Goal: Check status: Check status

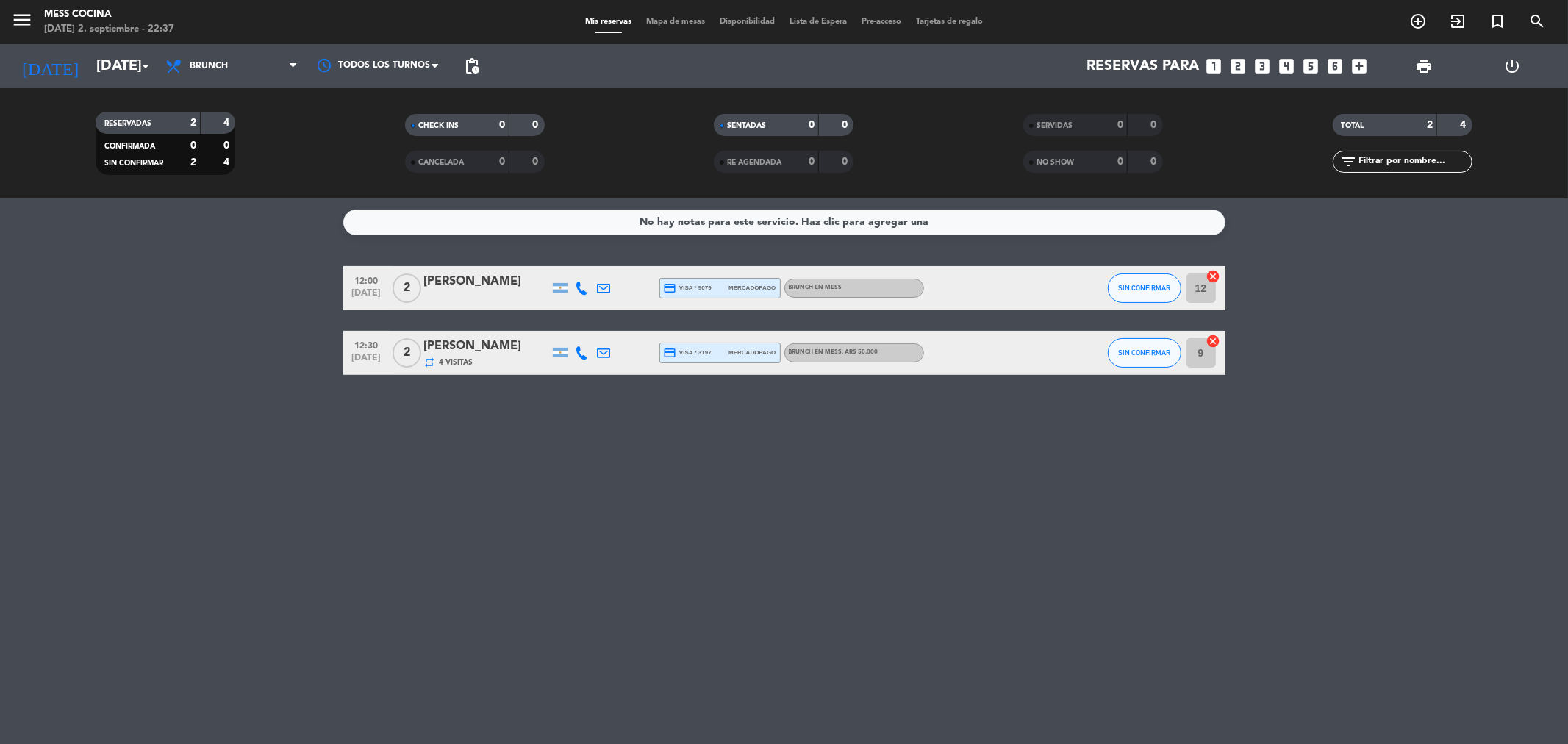
click at [319, 430] on div "No hay notas para este servicio. Haz clic para agregar una 12:00 [DATE] 2 [PERS…" at bounding box center [784, 470] width 1568 height 545
drag, startPoint x: 127, startPoint y: 289, endPoint x: 750, endPoint y: 515, distance: 662.7
click at [750, 515] on div "No hay notas para este servicio. Haz clic para agregar una 12:00 [DATE] 2 [PERS…" at bounding box center [784, 470] width 1568 height 545
drag, startPoint x: 750, startPoint y: 515, endPoint x: 324, endPoint y: 338, distance: 461.3
click at [324, 338] on div "No hay notas para este servicio. Haz clic para agregar una 12:00 [DATE] 2 [PERS…" at bounding box center [784, 470] width 1568 height 545
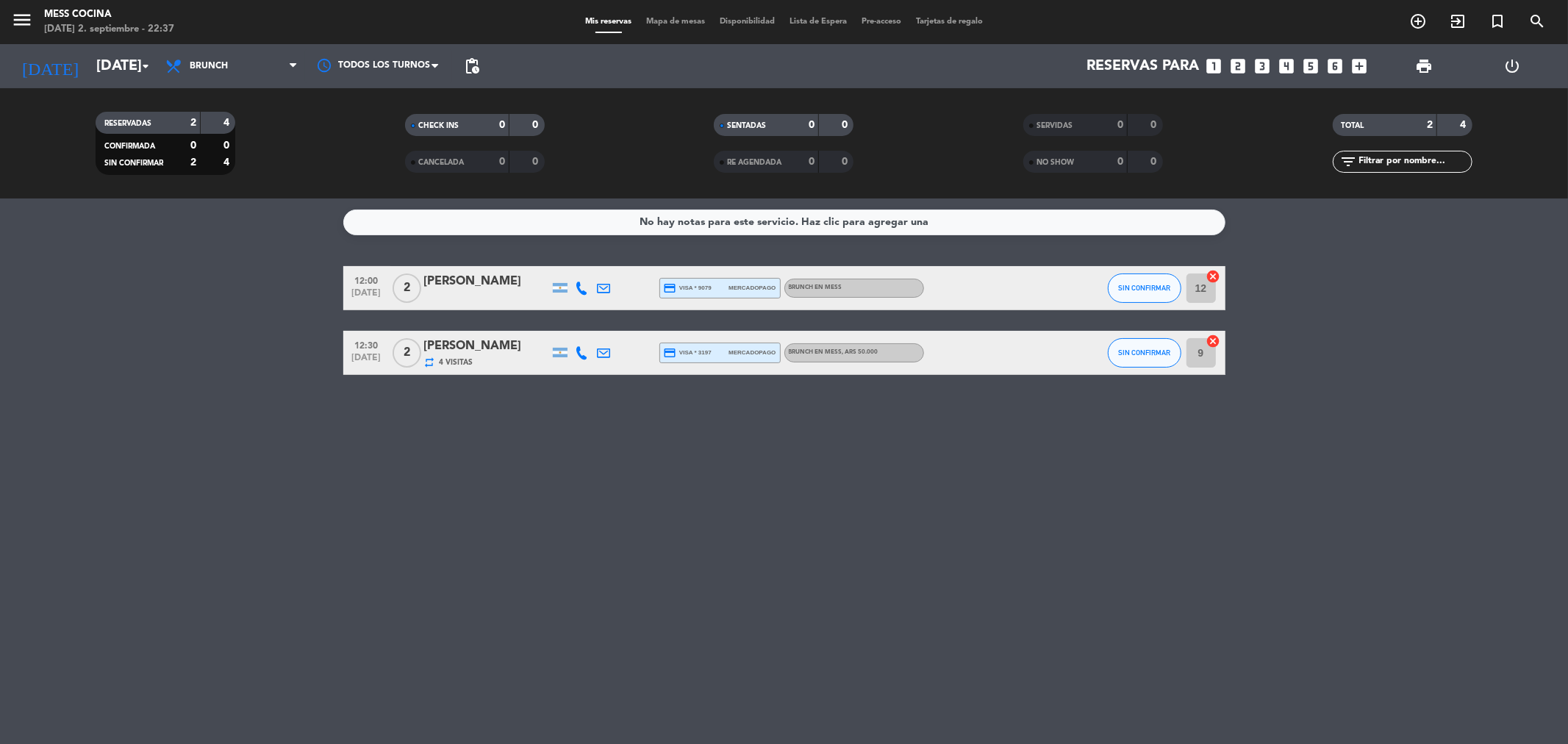
click at [324, 338] on bookings-row "12:00 [DATE] 2 [PERSON_NAME] credit_card visa * 9079 mercadopago BRUNCH EN MESS…" at bounding box center [784, 321] width 1568 height 109
drag, startPoint x: 674, startPoint y: 441, endPoint x: 764, endPoint y: 489, distance: 102.0
click at [764, 489] on div "No hay notas para este servicio. Haz clic para agregar una 12:00 [DATE] 2 [PERS…" at bounding box center [784, 470] width 1568 height 545
click at [527, 289] on div "[PERSON_NAME]" at bounding box center [487, 282] width 125 height 19
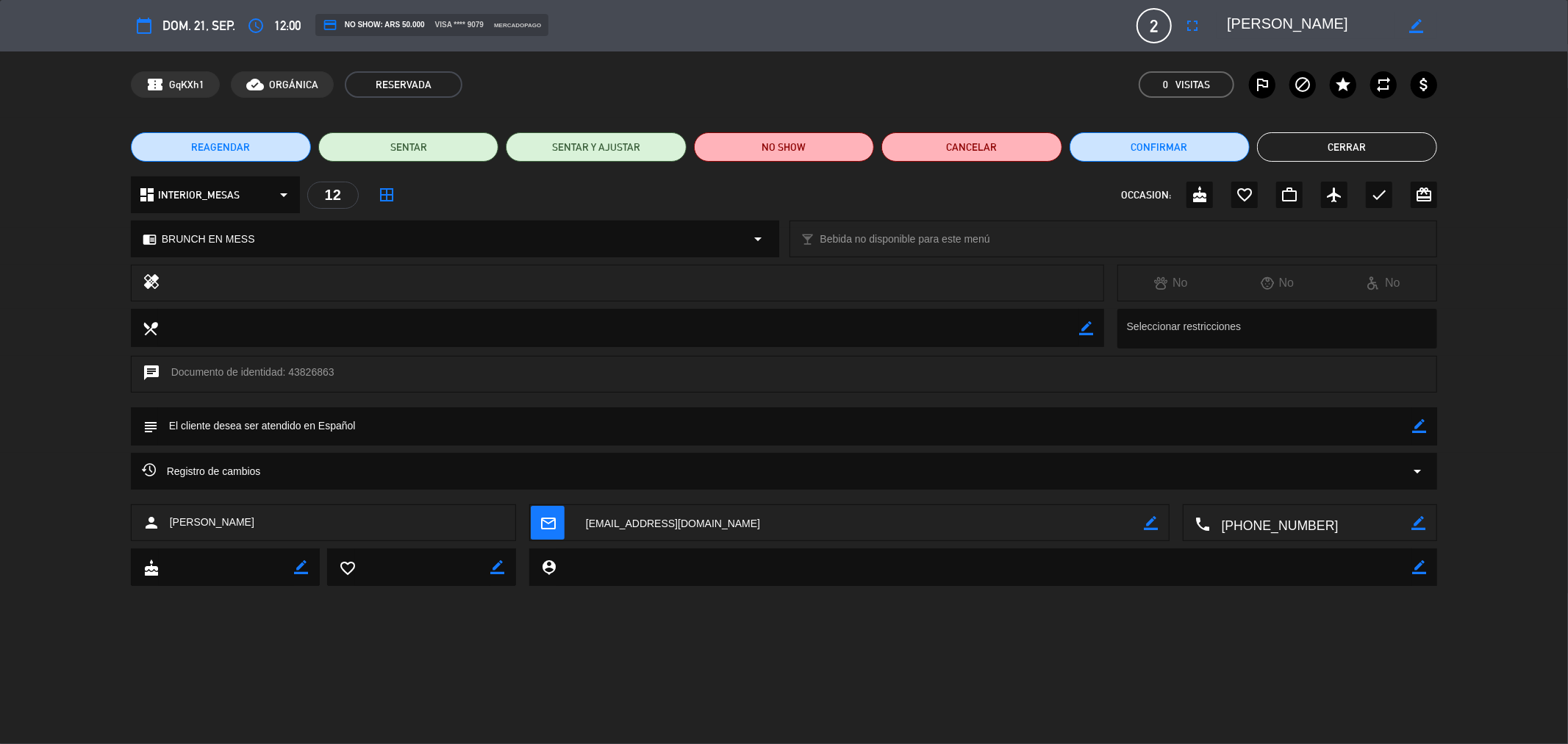
click at [1313, 141] on button "Cerrar" at bounding box center [1347, 147] width 180 height 30
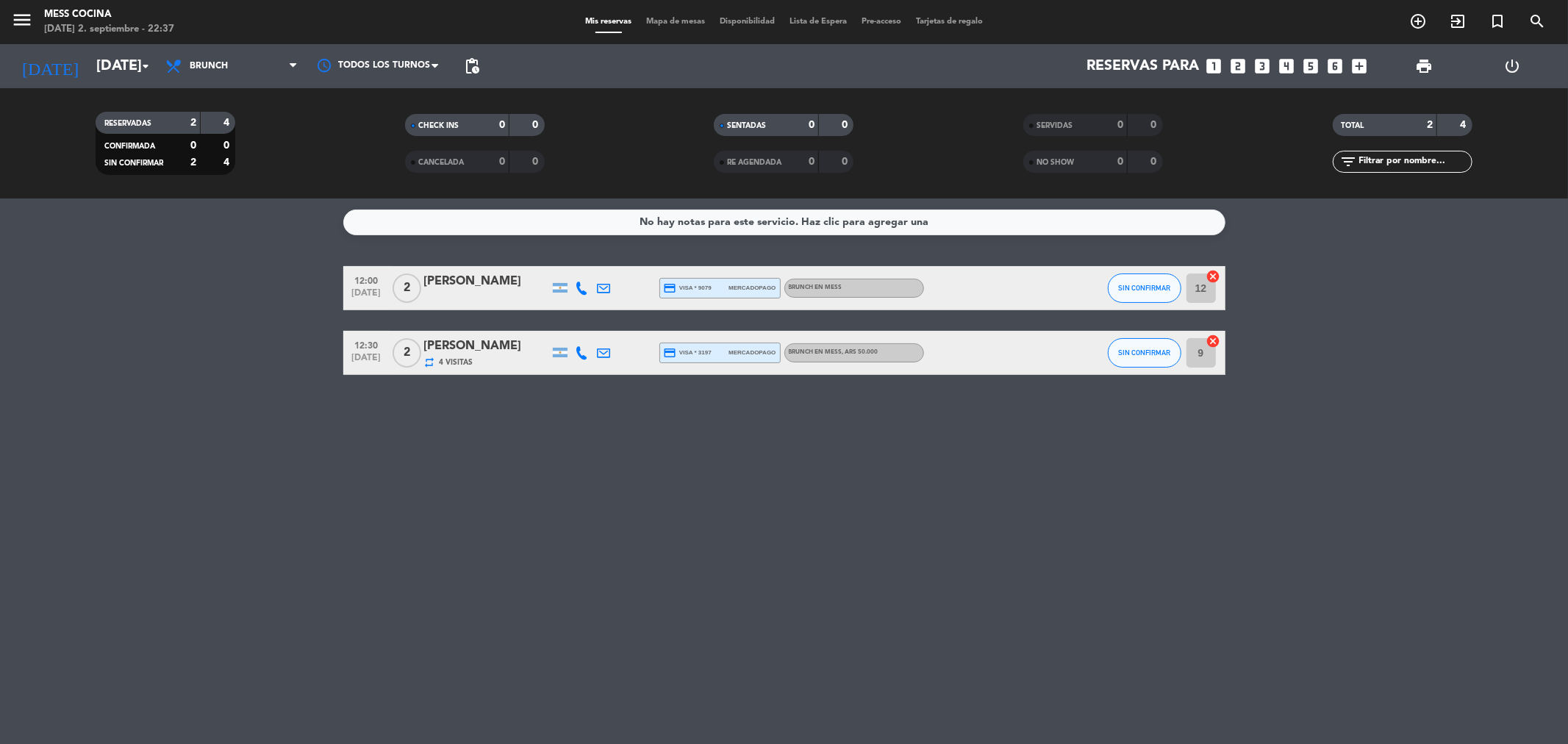
drag, startPoint x: 1280, startPoint y: 354, endPoint x: 1273, endPoint y: 401, distance: 47.5
click at [1273, 401] on div "No hay notas para este servicio. Haz clic para agregar una 12:00 [DATE] 2 [PERS…" at bounding box center [784, 470] width 1568 height 545
drag, startPoint x: 952, startPoint y: 362, endPoint x: 120, endPoint y: 215, distance: 844.9
click at [120, 215] on div "No hay notas para este servicio. Haz clic para agregar una 12:00 [DATE] 2 [PERS…" at bounding box center [784, 470] width 1568 height 545
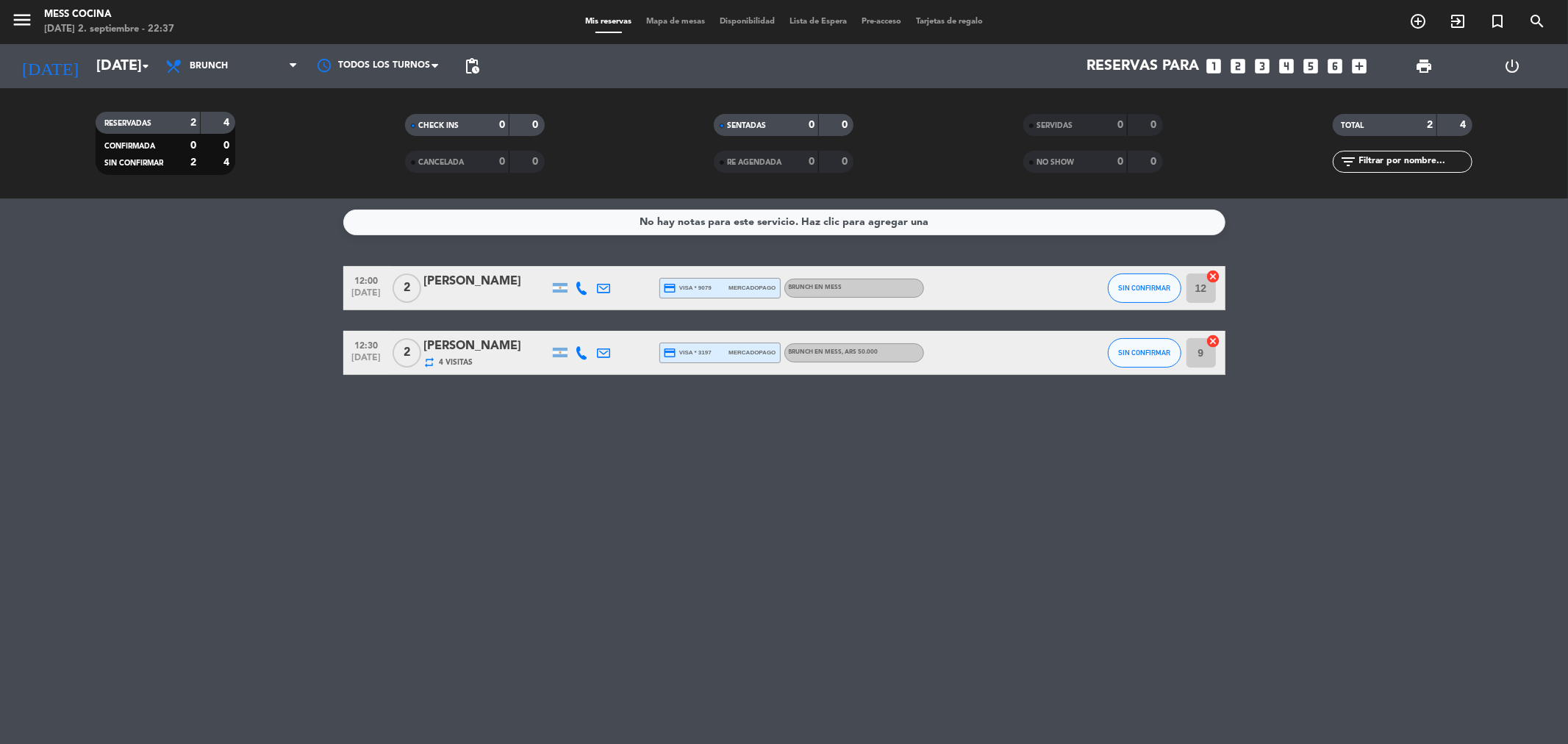
click at [144, 275] on bookings-row "12:00 [DATE] 2 [PERSON_NAME] credit_card visa * 9079 mercadopago BRUNCH EN MESS…" at bounding box center [784, 321] width 1568 height 109
click at [909, 426] on div "No hay notas para este servicio. Haz clic para agregar una 12:00 [DATE] 2 [PERS…" at bounding box center [784, 470] width 1568 height 545
drag, startPoint x: 819, startPoint y: 415, endPoint x: 171, endPoint y: 322, distance: 654.6
click at [171, 322] on div "No hay notas para este servicio. Haz clic para agregar una 12:00 [DATE] 2 [PERS…" at bounding box center [784, 470] width 1568 height 545
click at [171, 322] on bookings-row "12:00 [DATE] 2 [PERSON_NAME] credit_card visa * 9079 mercadopago BRUNCH EN MESS…" at bounding box center [784, 321] width 1568 height 109
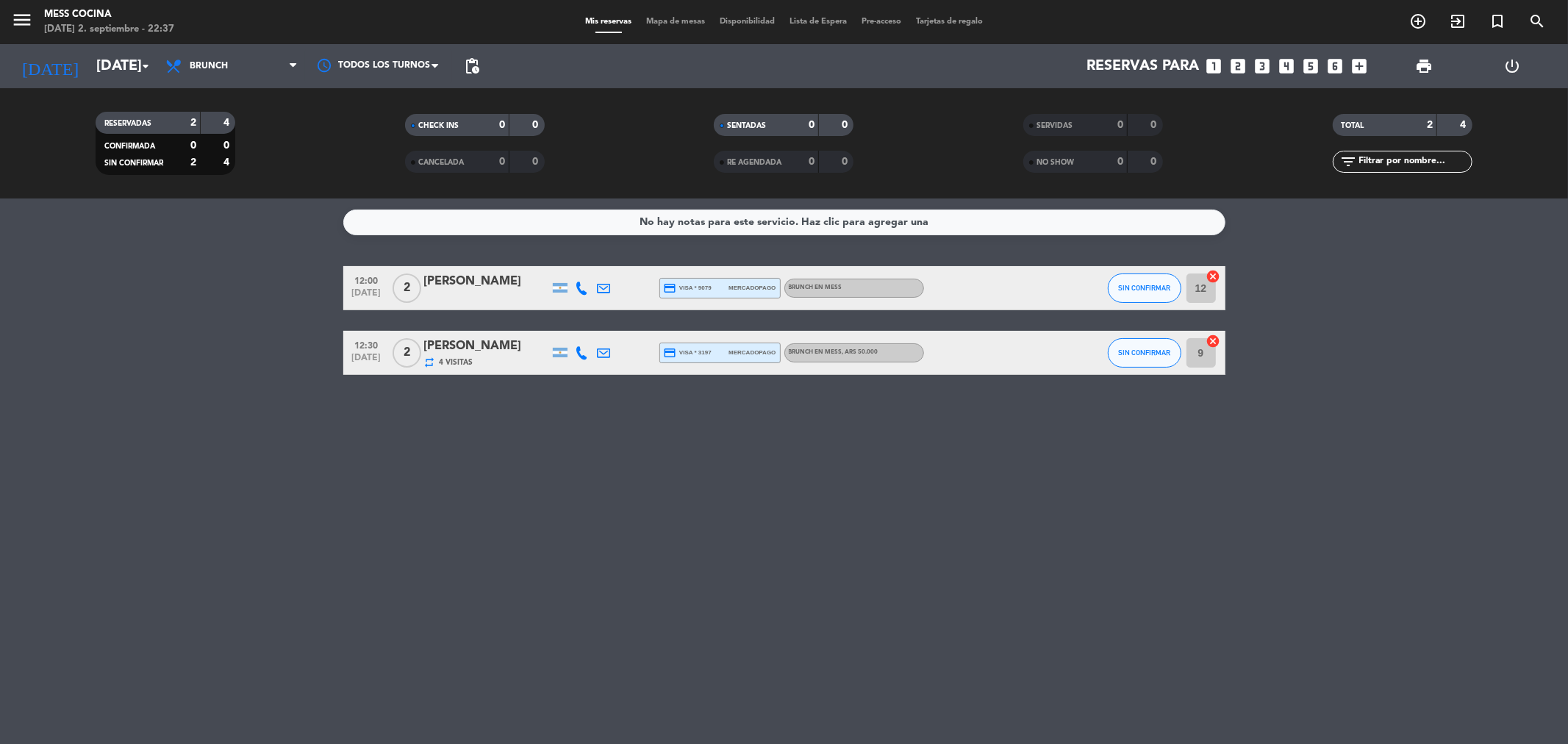
drag, startPoint x: 258, startPoint y: 332, endPoint x: 666, endPoint y: 437, distance: 421.3
click at [666, 437] on div "No hay notas para este servicio. Haz clic para agregar una 12:00 [DATE] 2 [PERS…" at bounding box center [784, 470] width 1568 height 545
drag, startPoint x: 665, startPoint y: 438, endPoint x: 124, endPoint y: 316, distance: 554.6
click at [124, 316] on div "No hay notas para este servicio. Haz clic para agregar una 12:00 [DATE] 2 [PERS…" at bounding box center [784, 470] width 1568 height 545
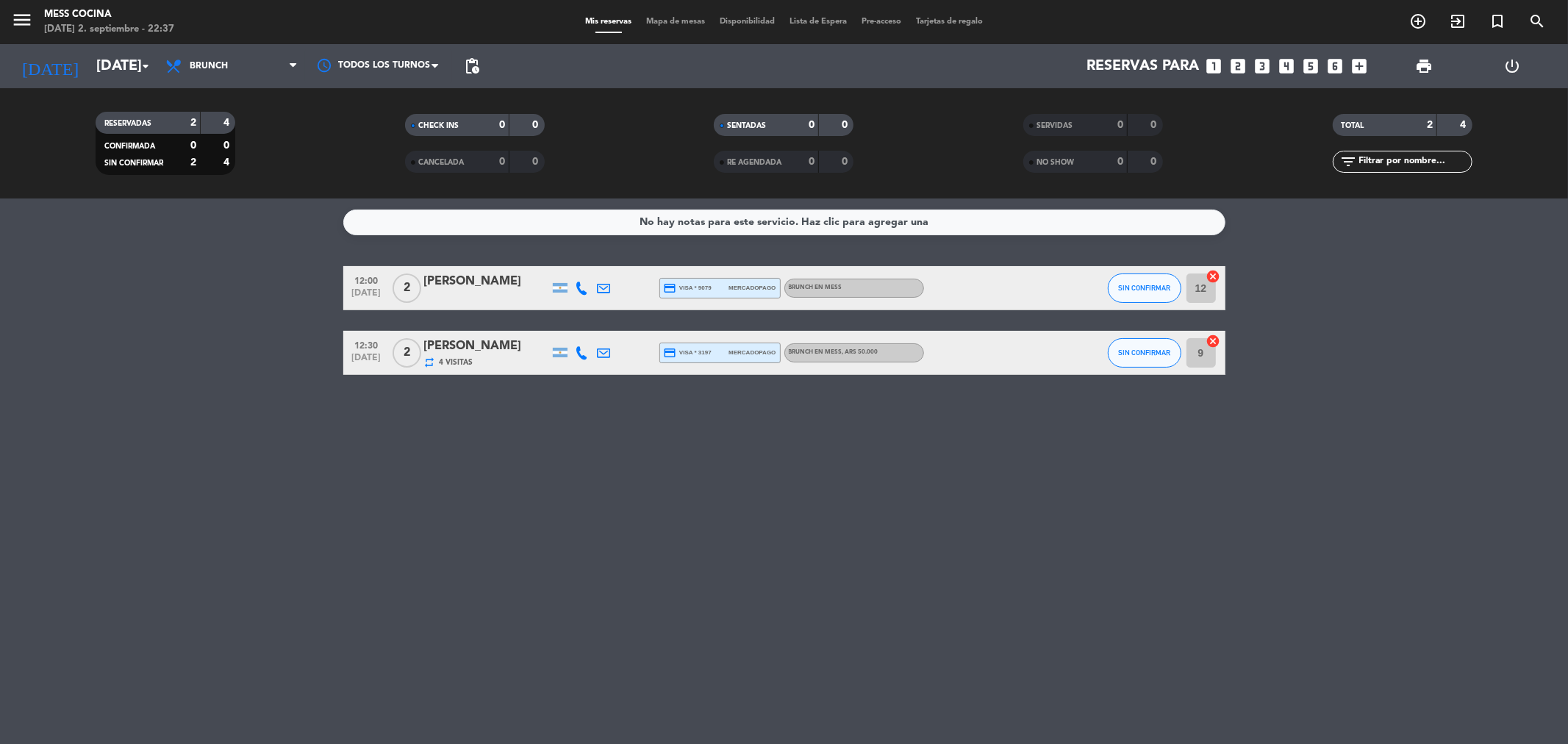
click at [124, 316] on bookings-row "12:00 [DATE] 2 [PERSON_NAME] credit_card visa * 9079 mercadopago BRUNCH EN MESS…" at bounding box center [784, 321] width 1568 height 109
drag, startPoint x: 124, startPoint y: 316, endPoint x: 647, endPoint y: 449, distance: 539.6
click at [647, 449] on div "No hay notas para este servicio. Haz clic para agregar una 12:00 [DATE] 2 [PERS…" at bounding box center [784, 470] width 1568 height 545
drag, startPoint x: 647, startPoint y: 449, endPoint x: 207, endPoint y: 336, distance: 454.3
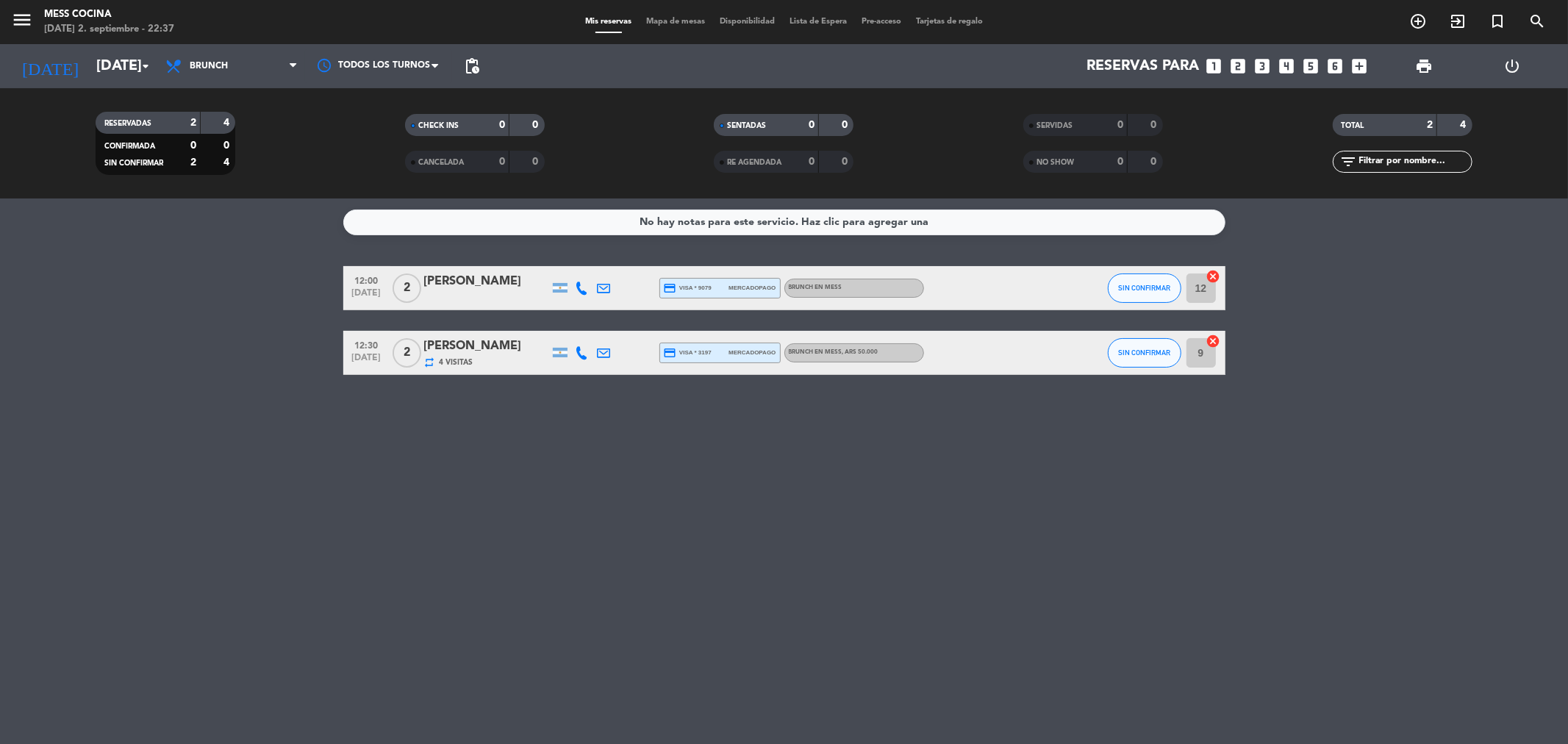
click at [207, 336] on div "No hay notas para este servicio. Haz clic para agregar una 12:00 [DATE] 2 [PERS…" at bounding box center [784, 470] width 1568 height 545
drag, startPoint x: 201, startPoint y: 331, endPoint x: 737, endPoint y: 462, distance: 551.8
click at [737, 462] on div "No hay notas para este servicio. Haz clic para agregar una 12:00 [DATE] 2 [PERS…" at bounding box center [784, 470] width 1568 height 545
drag, startPoint x: 738, startPoint y: 462, endPoint x: 937, endPoint y: 696, distance: 307.2
click at [833, 546] on div "No hay notas para este servicio. Haz clic para agregar una 12:00 [DATE] 2 [PERS…" at bounding box center [784, 470] width 1568 height 545
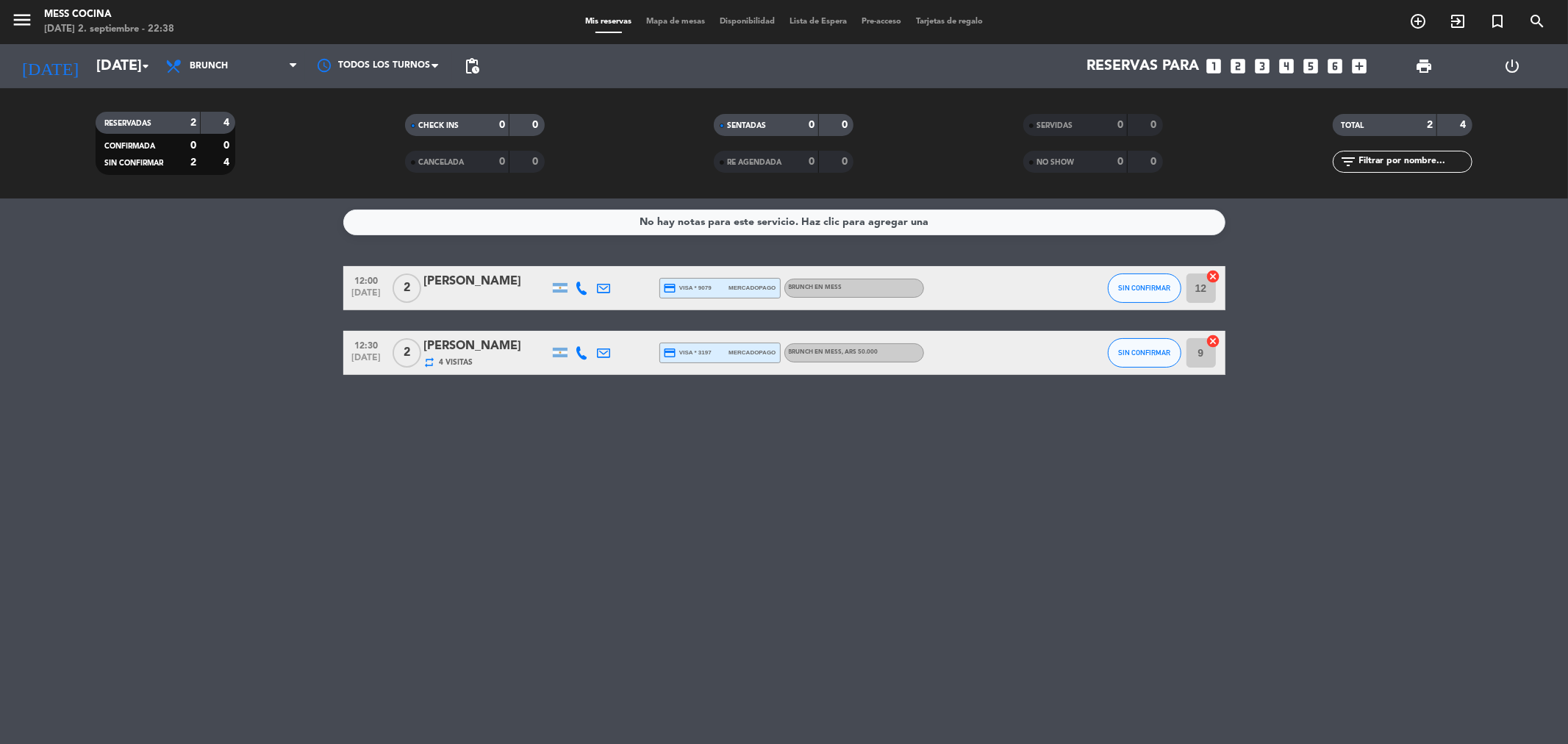
click at [202, 398] on div "No hay notas para este servicio. Haz clic para agregar una 12:00 [DATE] 2 [PERS…" at bounding box center [784, 470] width 1568 height 545
drag, startPoint x: 202, startPoint y: 398, endPoint x: 1360, endPoint y: 533, distance: 1165.8
click at [1360, 533] on div "No hay notas para este servicio. Haz clic para agregar una 12:00 [DATE] 2 [PERS…" at bounding box center [784, 470] width 1568 height 545
click at [1360, 531] on div "No hay notas para este servicio. Haz clic para agregar una 12:00 [DATE] 2 [PERS…" at bounding box center [784, 470] width 1568 height 545
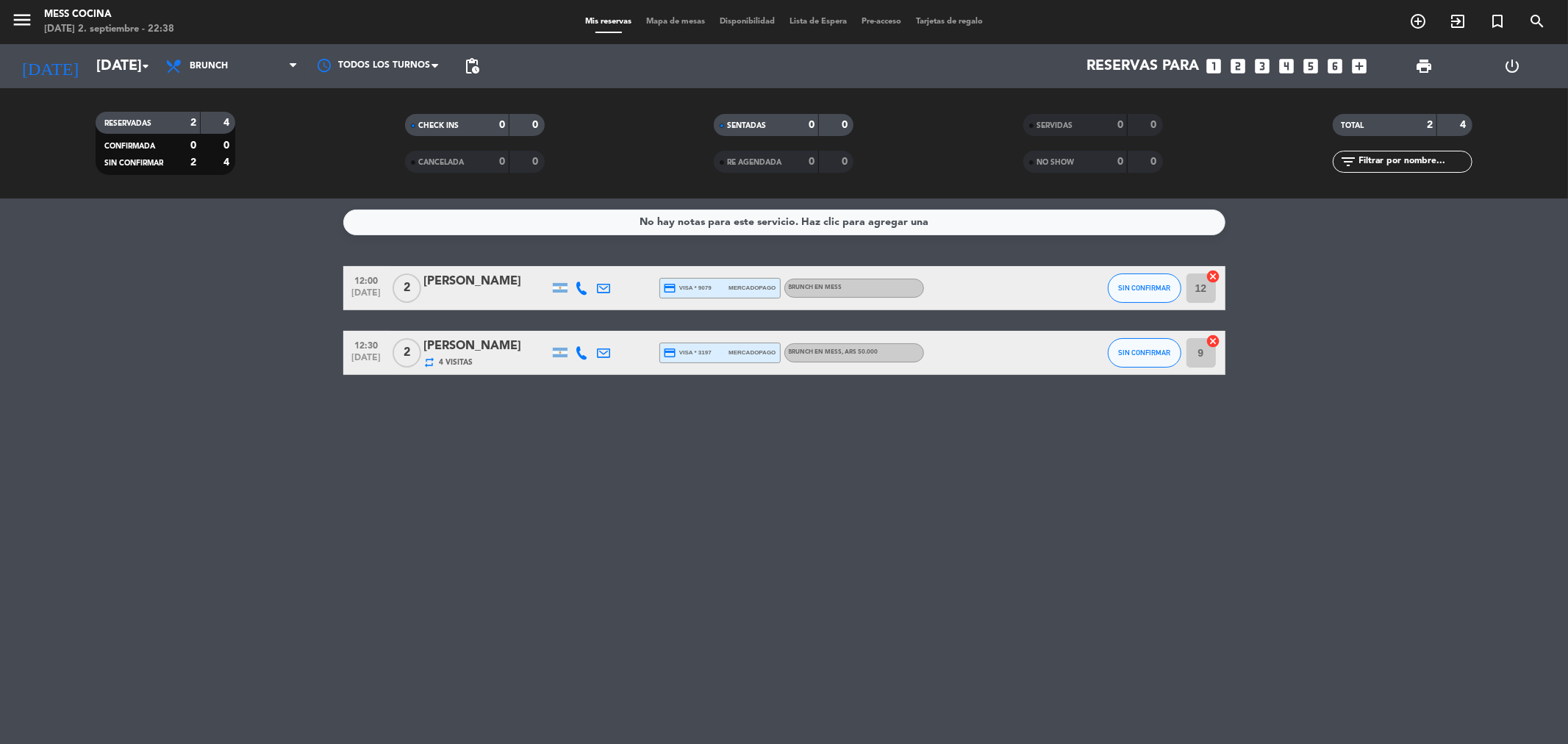
drag, startPoint x: 1360, startPoint y: 531, endPoint x: 274, endPoint y: 327, distance: 1105.0
click at [274, 327] on div "No hay notas para este servicio. Haz clic para agregar una 12:00 [DATE] 2 [PERS…" at bounding box center [784, 470] width 1568 height 545
click at [115, 70] on input "[DATE]" at bounding box center [182, 66] width 187 height 33
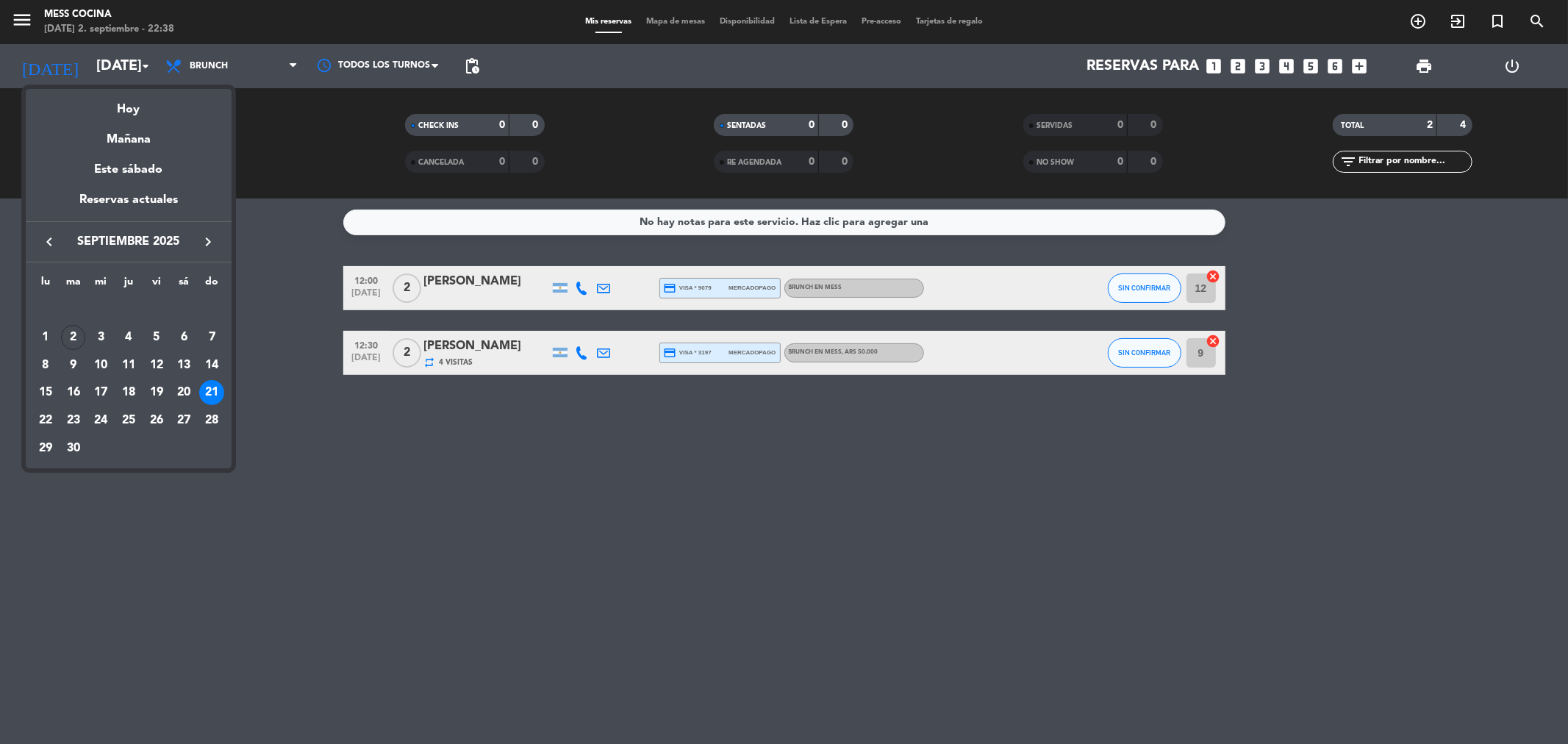
click at [225, 80] on div at bounding box center [784, 372] width 1568 height 744
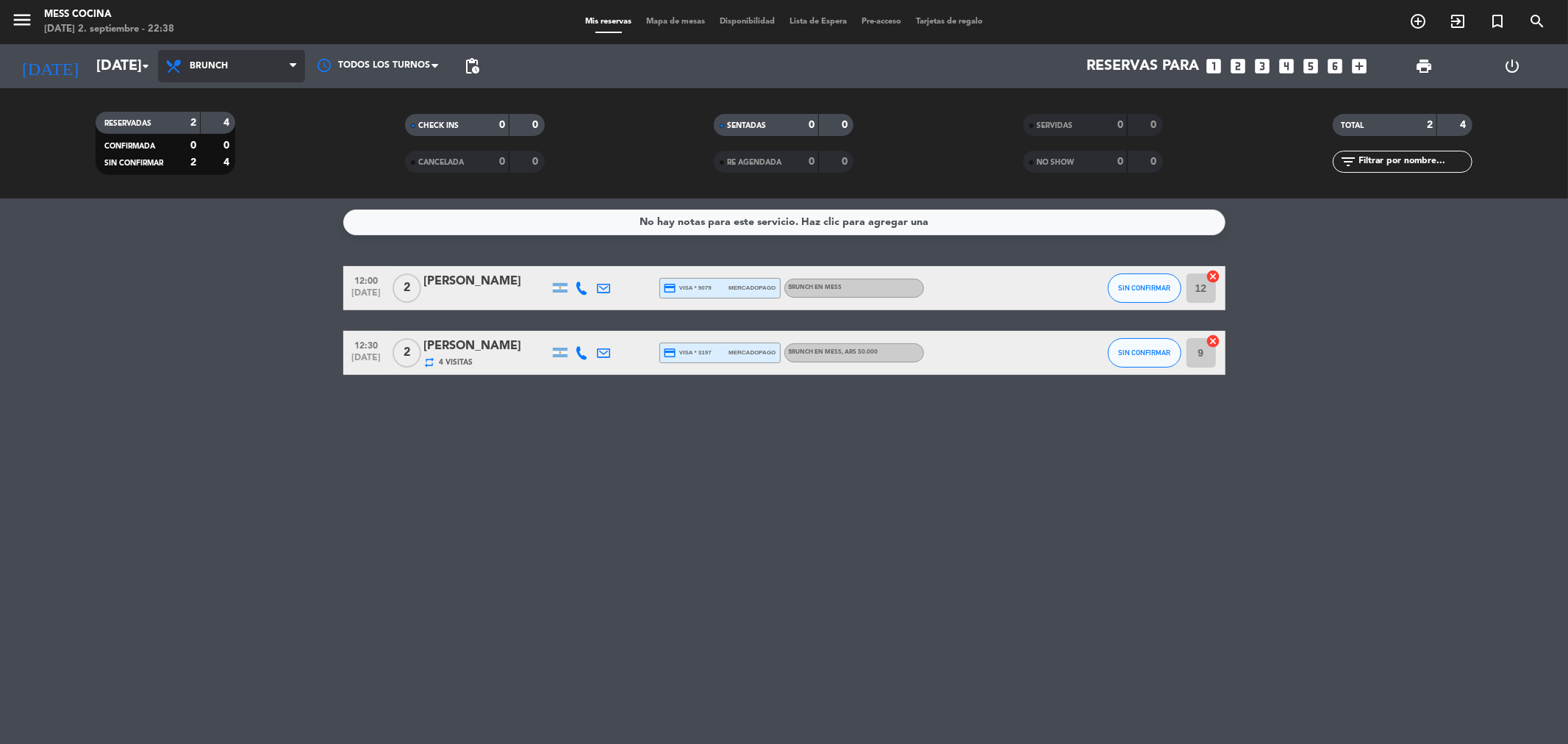
click at [226, 79] on span "Brunch" at bounding box center [231, 66] width 147 height 33
click at [229, 214] on service-notes "No hay notas para este servicio. Haz clic para agregar una" at bounding box center [784, 222] width 1568 height 26
click at [261, 72] on span "Brunch" at bounding box center [231, 66] width 147 height 33
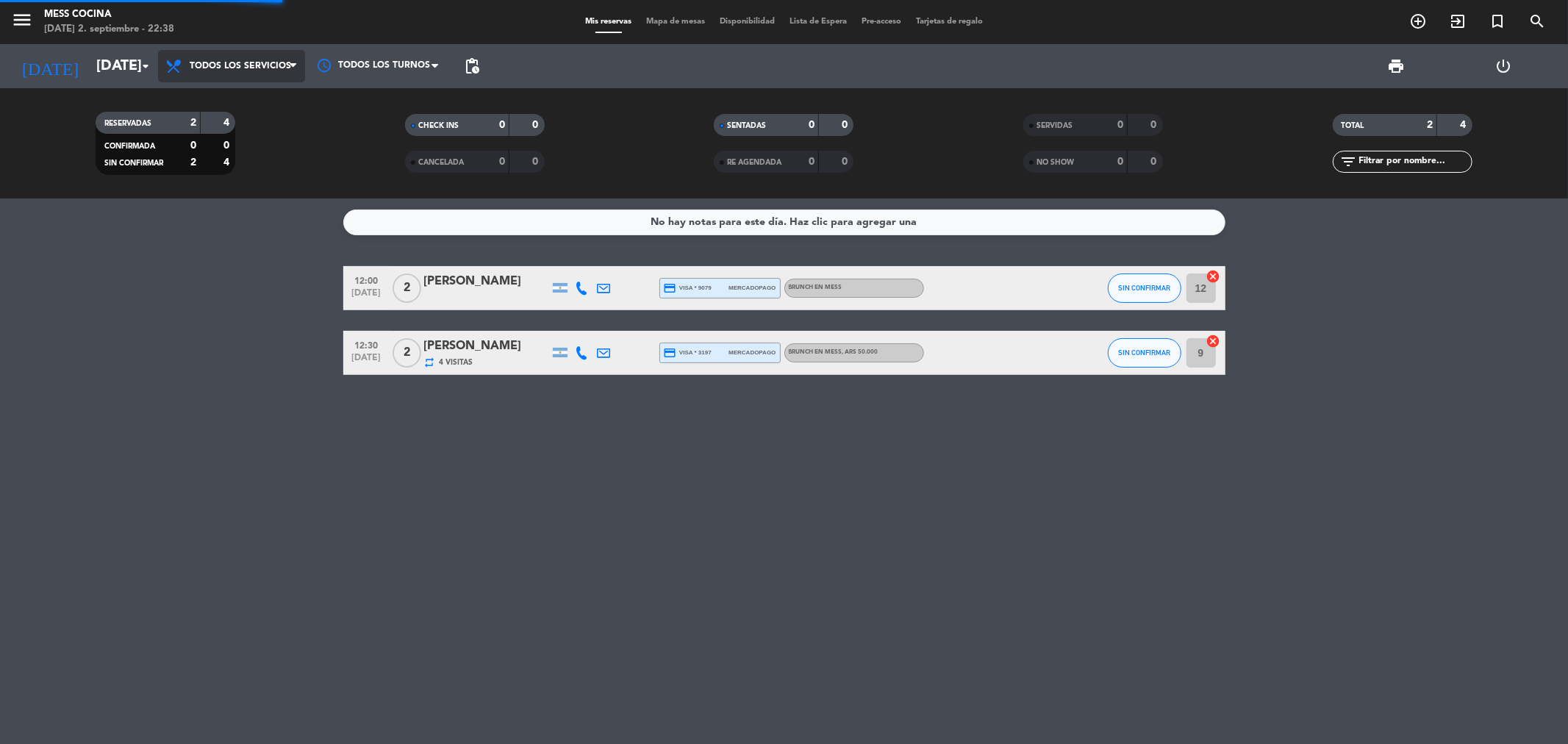
click at [269, 113] on div "menu Mess Cocina [DATE] 2. septiembre - 22:38 Mis reservas Mapa de mesas Dispon…" at bounding box center [784, 99] width 1568 height 198
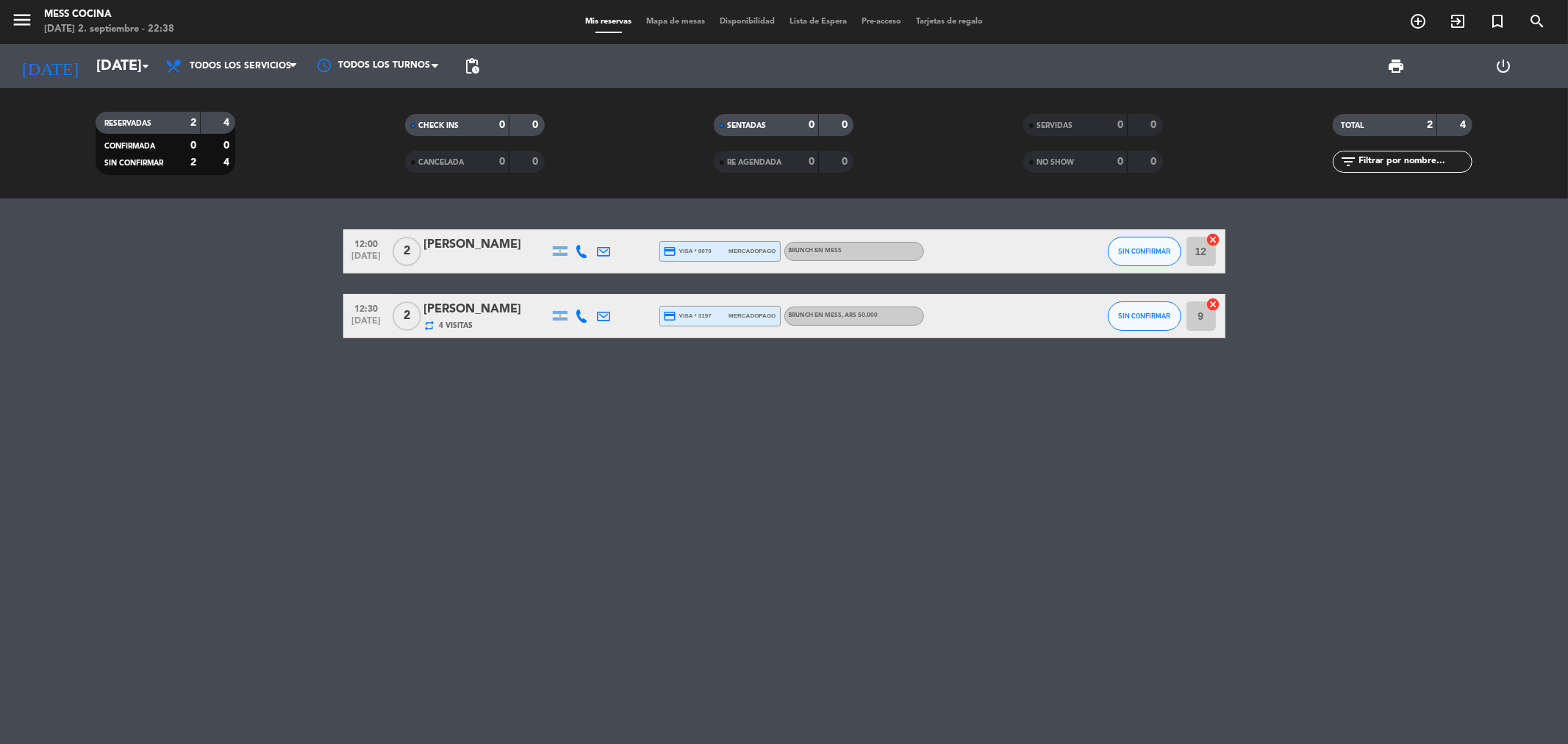
drag, startPoint x: 296, startPoint y: 246, endPoint x: 690, endPoint y: 395, distance: 421.2
click at [690, 395] on div "12:00 [DATE] 2 [PERSON_NAME] credit_card visa * 9079 mercadopago BRUNCH EN MESS…" at bounding box center [784, 470] width 1568 height 545
drag, startPoint x: 939, startPoint y: 597, endPoint x: 120, endPoint y: 236, distance: 895.0
click at [120, 236] on div "12:00 [DATE] 2 [PERSON_NAME] credit_card visa * 9079 mercadopago BRUNCH EN MESS…" at bounding box center [784, 470] width 1568 height 545
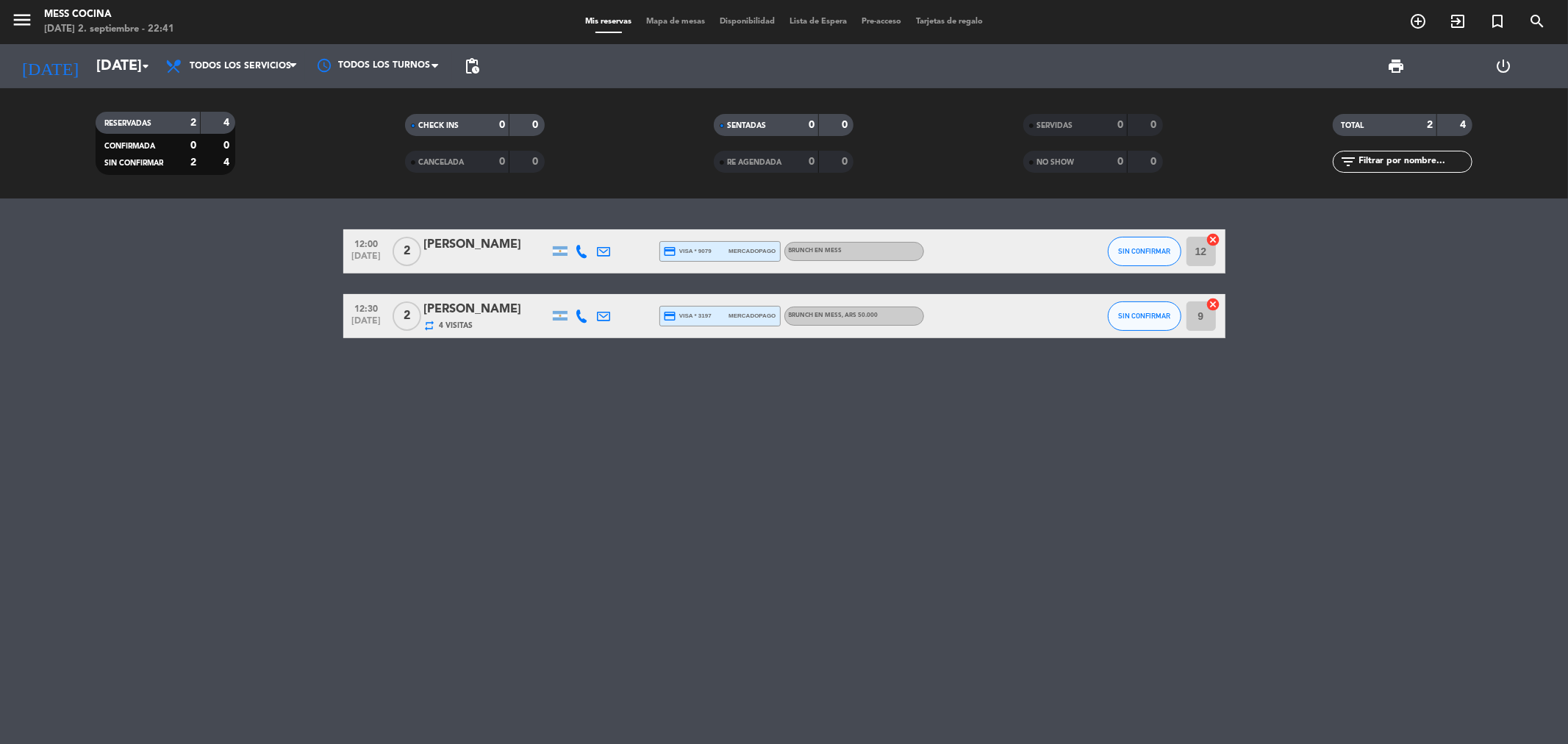
click at [120, 236] on bookings-row "12:00 [DATE] 2 [PERSON_NAME] credit_card visa * 9079 mercadopago BRUNCH EN MESS…" at bounding box center [784, 283] width 1568 height 109
